Goal: Navigation & Orientation: Find specific page/section

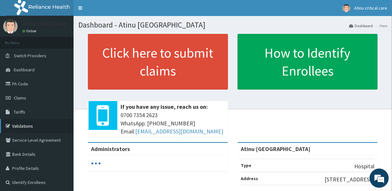
click at [20, 127] on link "Validations" at bounding box center [37, 126] width 74 height 14
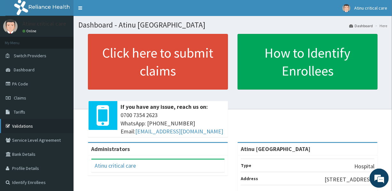
click at [34, 125] on link "Validations" at bounding box center [37, 126] width 74 height 14
click at [38, 125] on link "Validations" at bounding box center [37, 126] width 74 height 14
